Goal: Find specific page/section: Find specific page/section

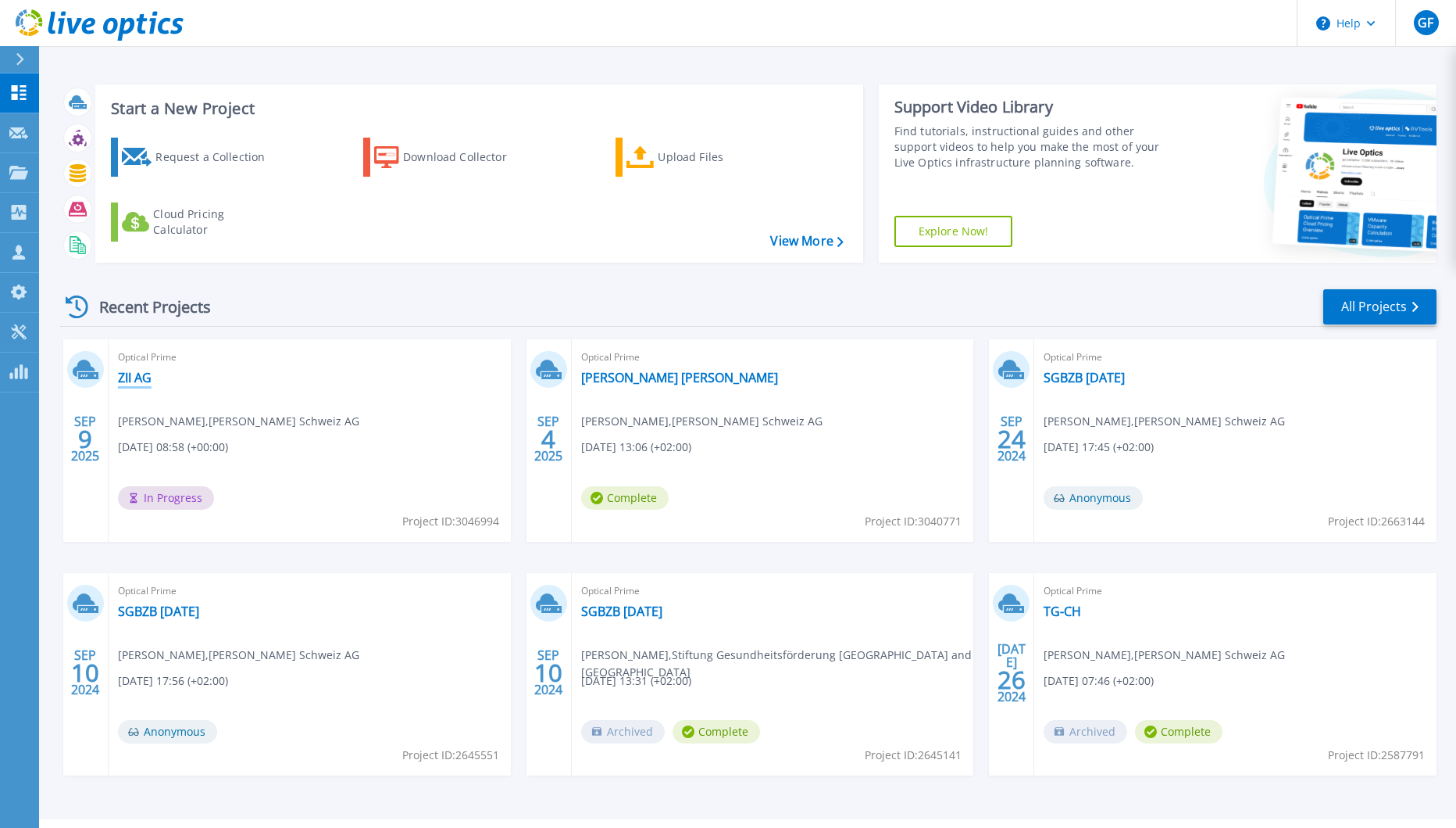
click at [143, 379] on link "ZII AG" at bounding box center [135, 378] width 34 height 16
click at [10, 511] on div "Dashboard Dashboard Request Capture Request Capture Projects Projects Search Pr…" at bounding box center [19, 452] width 39 height 756
click at [175, 499] on span "Complete" at bounding box center [161, 498] width 88 height 23
click at [146, 381] on link "ZII AG" at bounding box center [135, 378] width 34 height 16
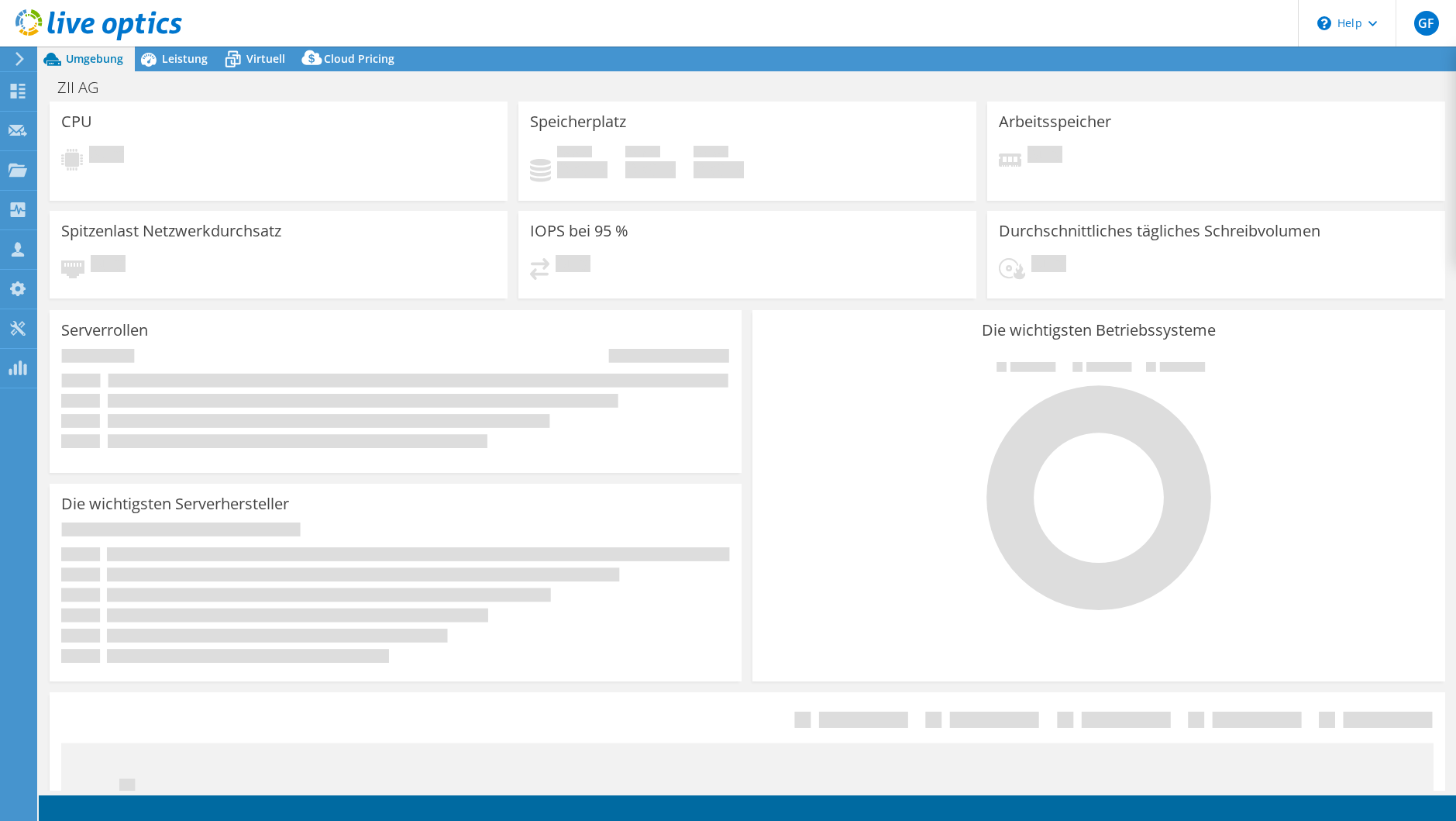
select select "USD"
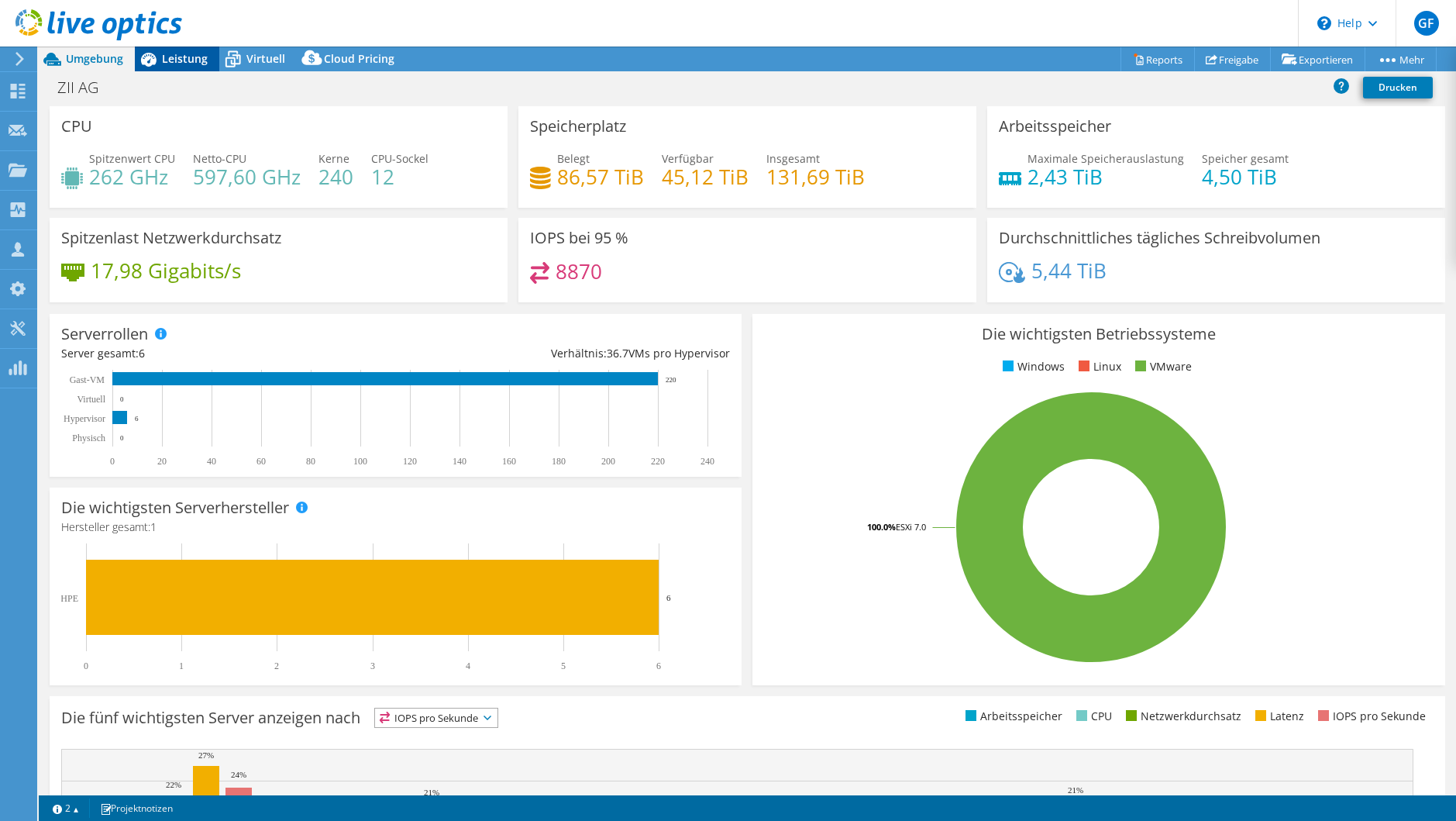
click at [170, 65] on div "Leistung" at bounding box center [177, 59] width 84 height 25
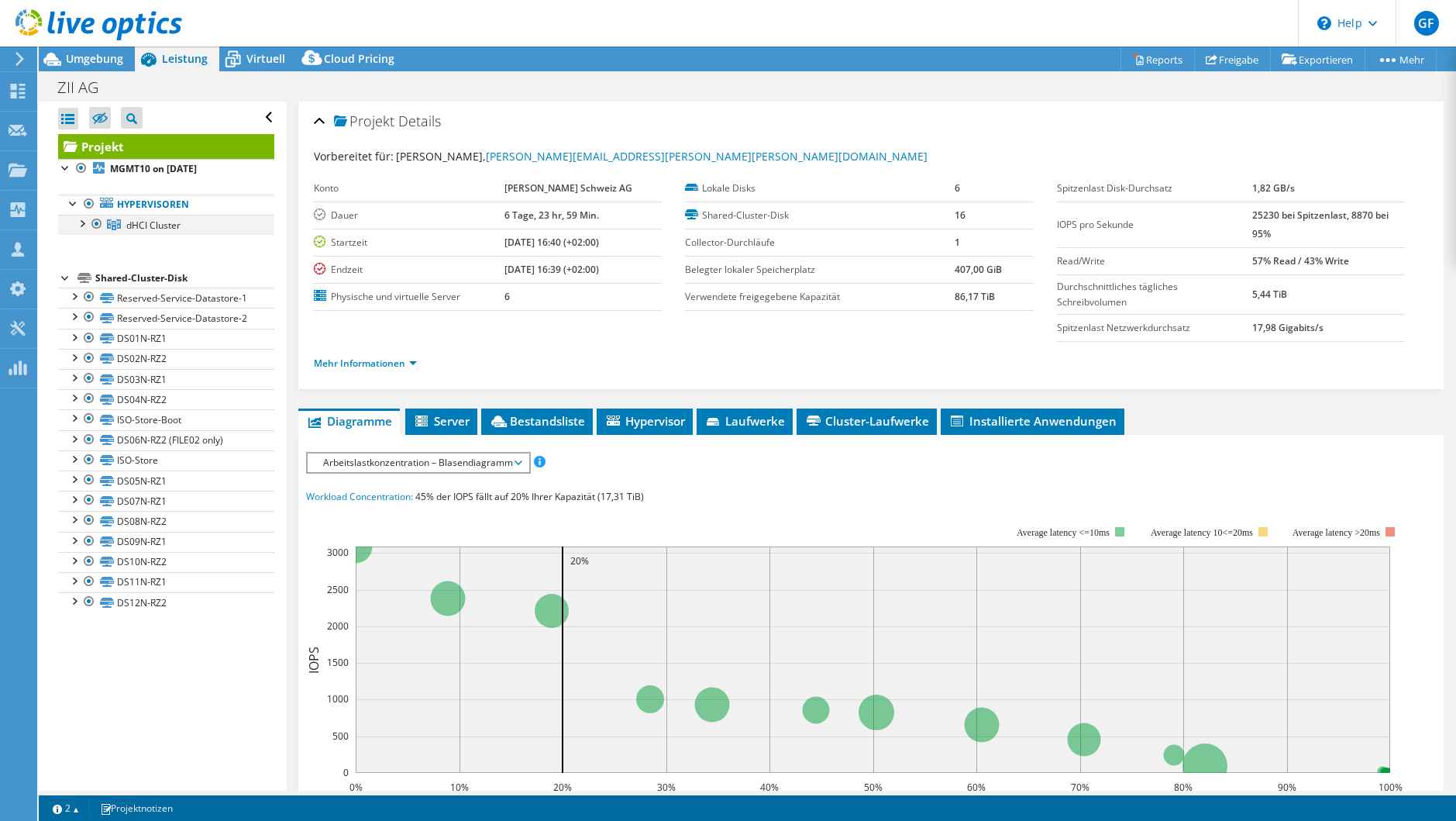
click at [82, 221] on div at bounding box center [82, 223] width 16 height 16
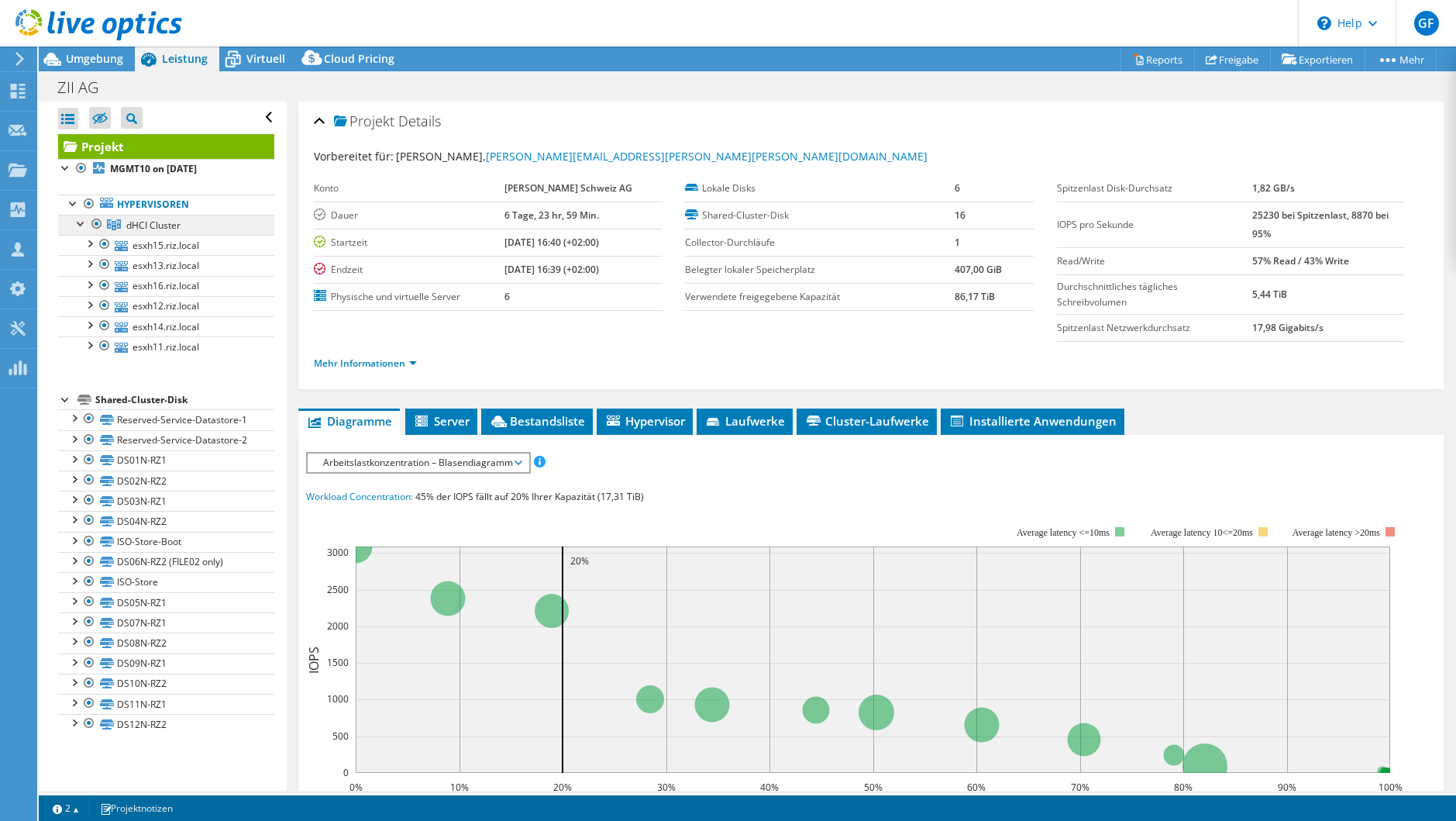
click at [162, 216] on link "dHCI Cluster" at bounding box center [166, 225] width 216 height 20
